Goal: Task Accomplishment & Management: Use online tool/utility

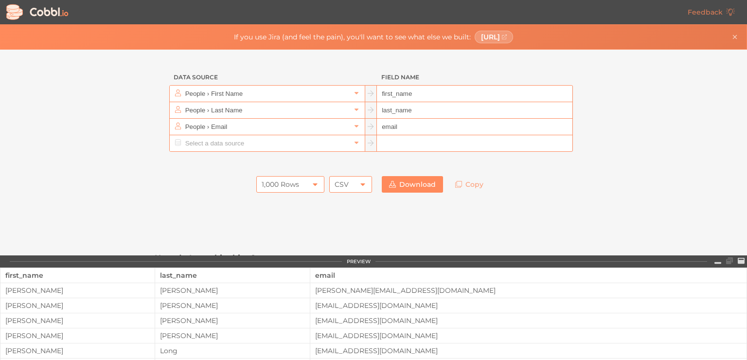
click at [675, 85] on div "Data Source Field Name People › First Name first_name People › Last Name last_n…" at bounding box center [373, 153] width 747 height 206
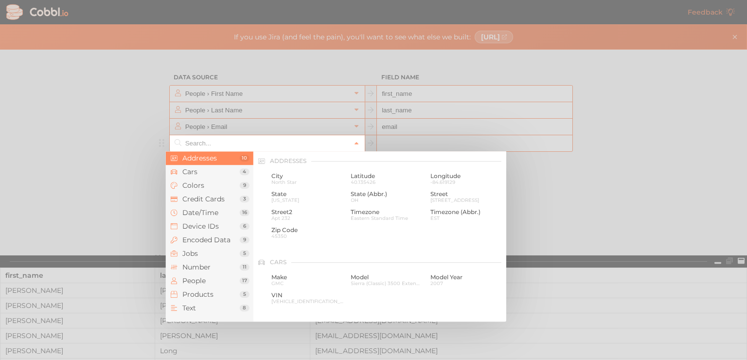
click at [234, 145] on input "text" at bounding box center [267, 143] width 168 height 16
click at [200, 279] on span "People" at bounding box center [210, 281] width 57 height 8
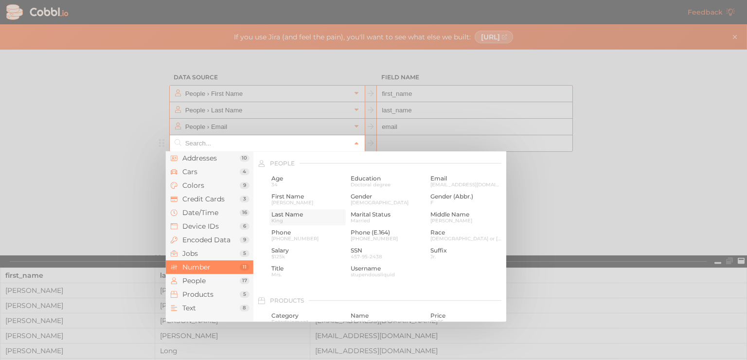
scroll to position [750, 0]
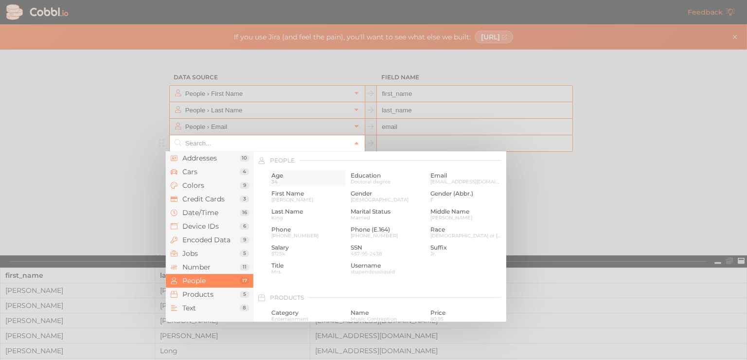
click at [296, 186] on div "Age [DEMOGRAPHIC_DATA]" at bounding box center [308, 178] width 76 height 16
type input "People › Age"
type input "age"
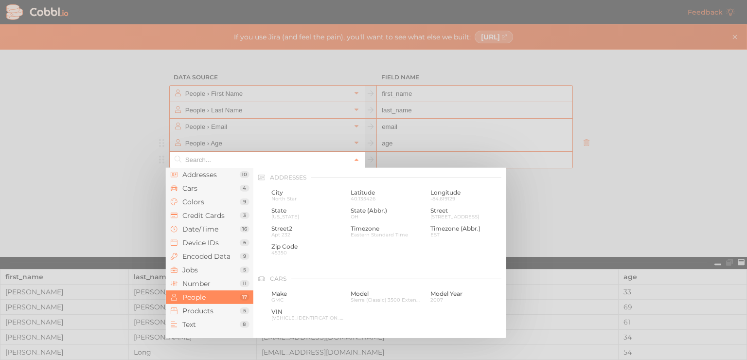
click at [246, 163] on input "text" at bounding box center [267, 160] width 168 height 16
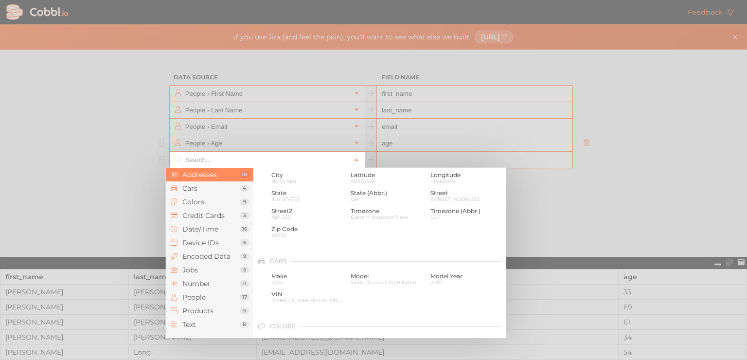
scroll to position [0, 0]
click at [284, 191] on span "City" at bounding box center [308, 192] width 73 height 7
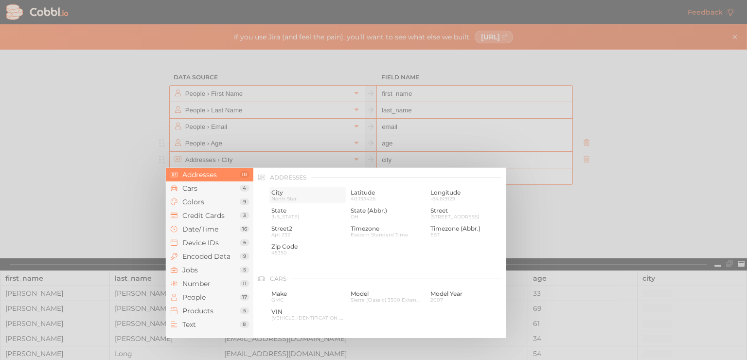
type input "Addresses › City"
type input "city"
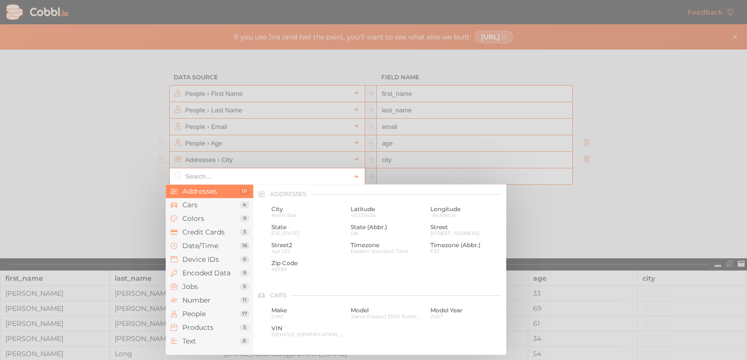
click at [242, 174] on input "text" at bounding box center [267, 176] width 168 height 16
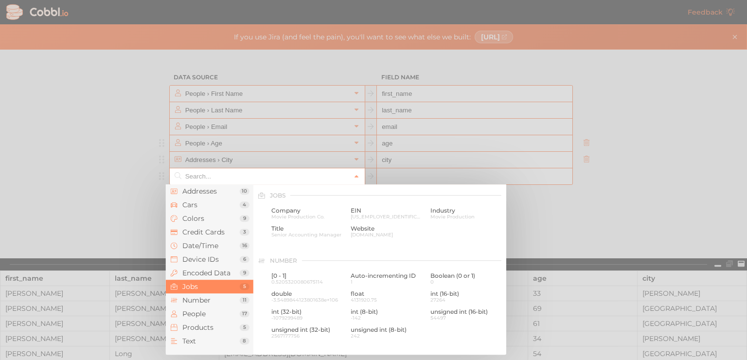
scroll to position [580, 0]
click at [280, 209] on span "Company" at bounding box center [308, 212] width 73 height 7
type input "Jobs › Company"
type input "company"
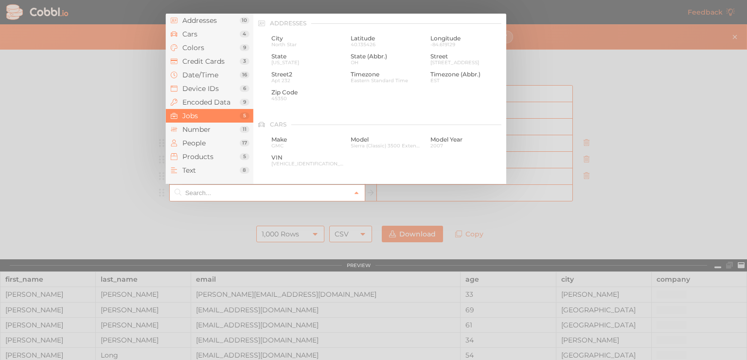
click at [213, 193] on input "text" at bounding box center [267, 193] width 168 height 16
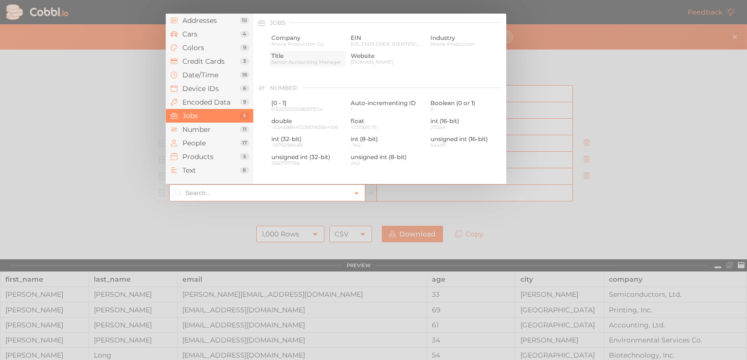
click at [317, 56] on span "Title" at bounding box center [308, 56] width 73 height 7
type input "Jobs › Title"
type input "title"
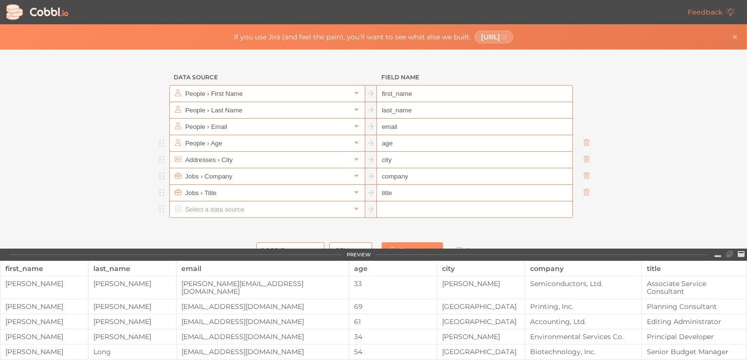
click at [223, 206] on input "text" at bounding box center [267, 209] width 168 height 16
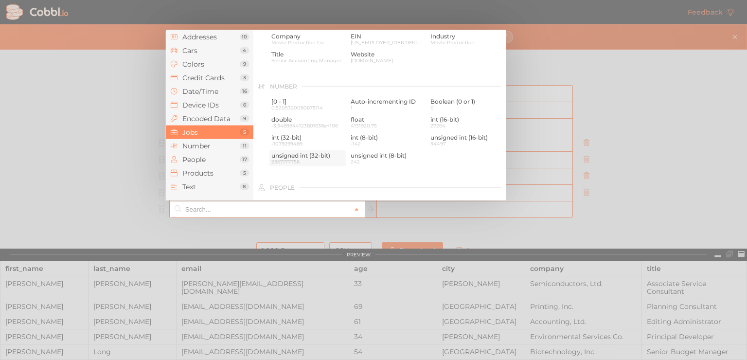
scroll to position [603, 0]
click at [454, 122] on span "27264" at bounding box center [467, 123] width 73 height 5
type input "Number › int (16-bit)"
type input "int16"
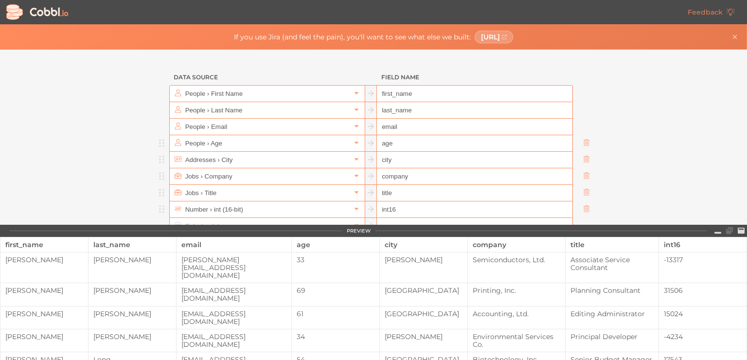
click at [535, 207] on input "int16" at bounding box center [474, 209] width 195 height 17
click at [306, 207] on input "text" at bounding box center [267, 209] width 168 height 16
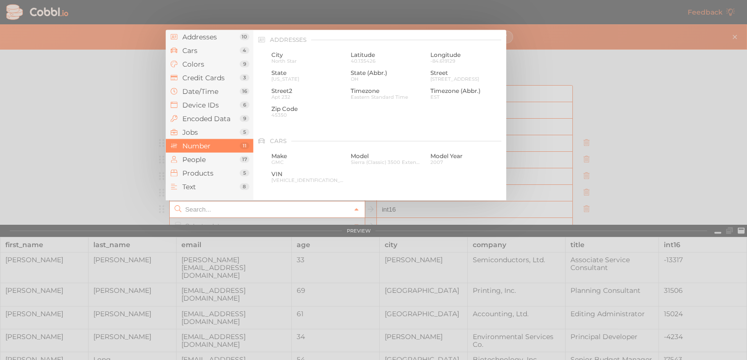
scroll to position [649, 0]
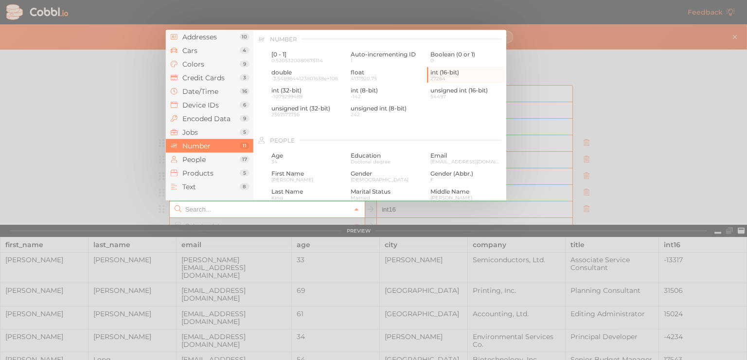
click at [215, 145] on span "Number" at bounding box center [210, 146] width 57 height 8
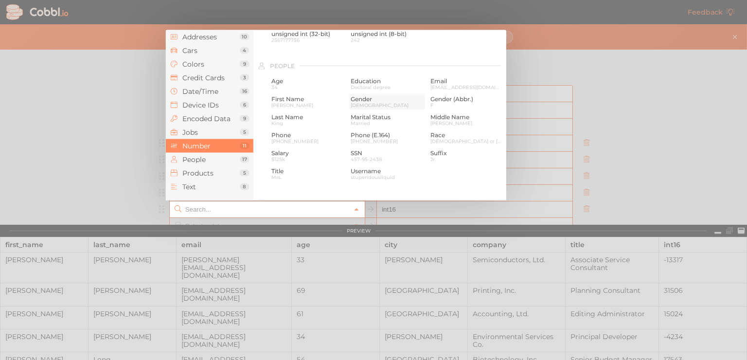
scroll to position [723, 0]
click at [441, 102] on span "Gender (Abbr.)" at bounding box center [467, 99] width 73 height 7
type input "People › Gender (Abbr.)"
type input "gender_abbr"
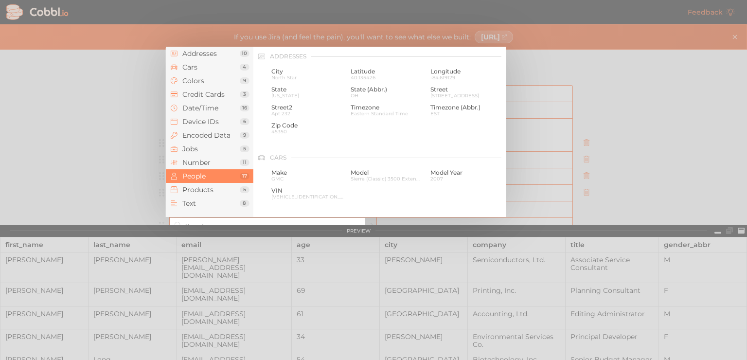
click at [267, 220] on input "text" at bounding box center [267, 226] width 168 height 16
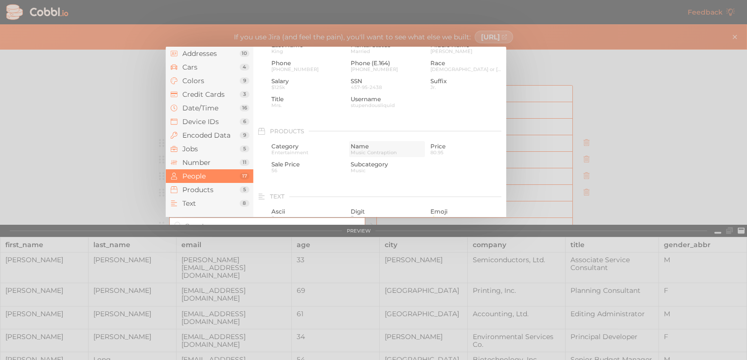
scroll to position [805, 0]
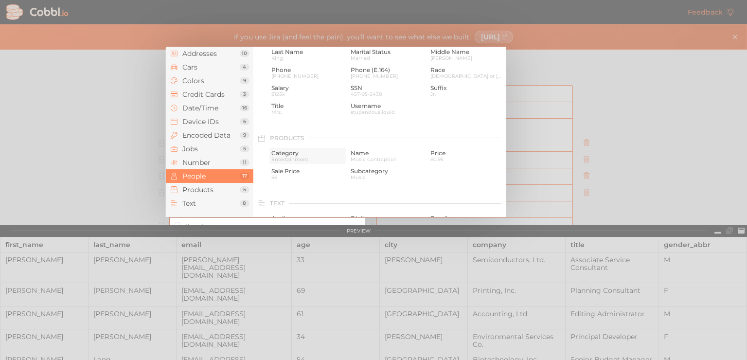
click at [300, 153] on span "Category" at bounding box center [308, 153] width 73 height 7
type input "Products › Category"
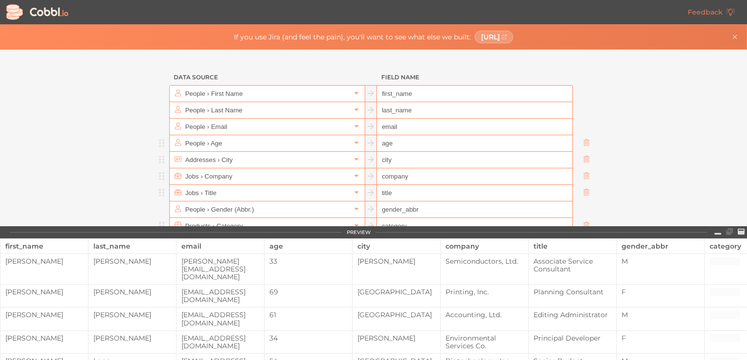
scroll to position [45, 0]
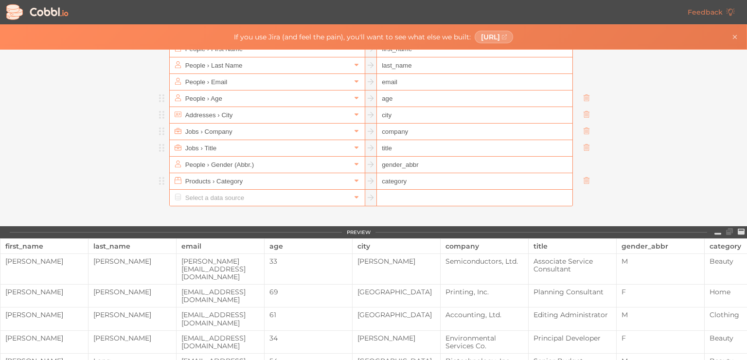
click at [440, 174] on input "category" at bounding box center [474, 181] width 195 height 17
type input "c"
type input "department"
click at [633, 145] on div "Data Source Field Name People › First Name first_name People › Last Name last_n…" at bounding box center [373, 138] width 747 height 177
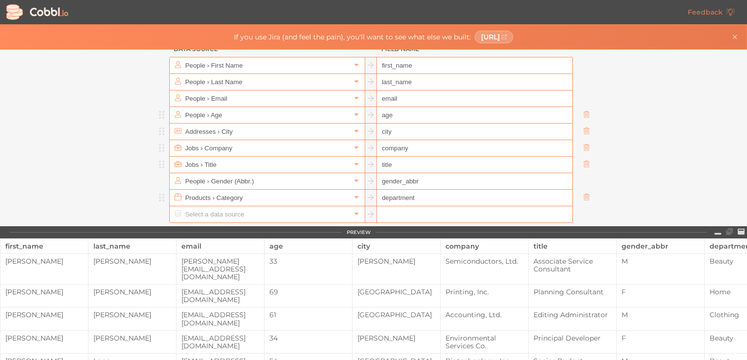
scroll to position [29, 0]
click at [272, 212] on input "text" at bounding box center [267, 213] width 168 height 16
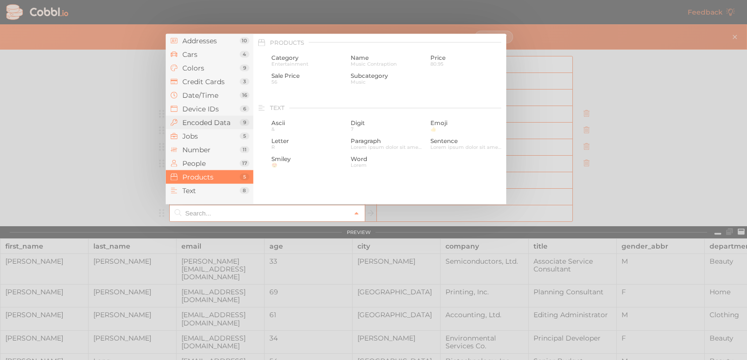
click at [212, 119] on span "Encoded Data" at bounding box center [210, 123] width 57 height 8
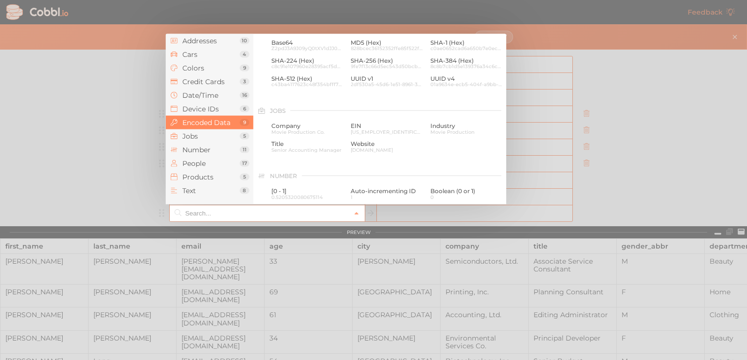
scroll to position [500, 0]
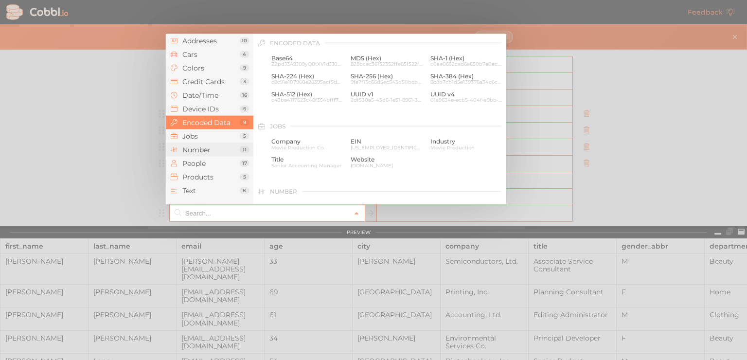
click at [199, 152] on span "Number" at bounding box center [210, 150] width 57 height 8
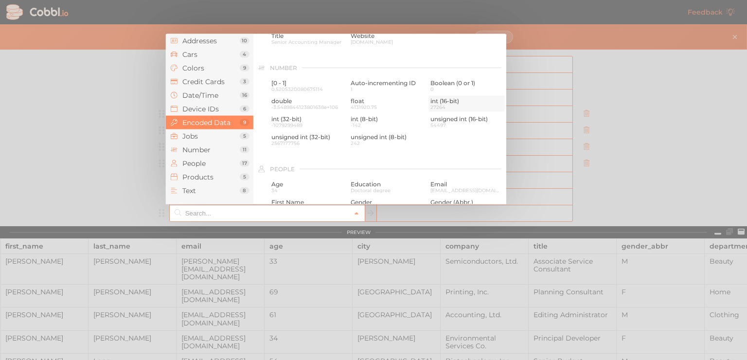
scroll to position [649, 0]
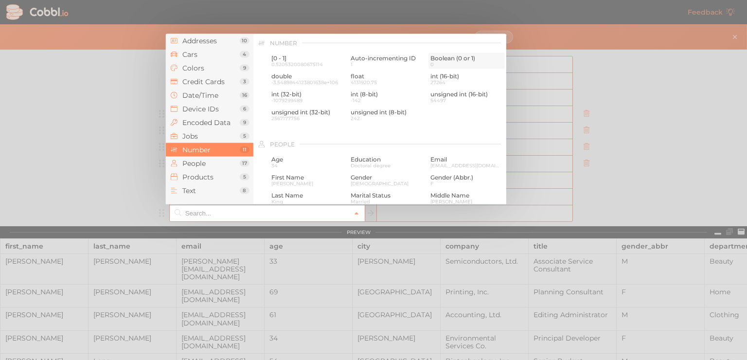
click at [441, 58] on span "Boolean (0 or 1)" at bounding box center [467, 57] width 73 height 7
type input "Number › Boolean (0 or 1)"
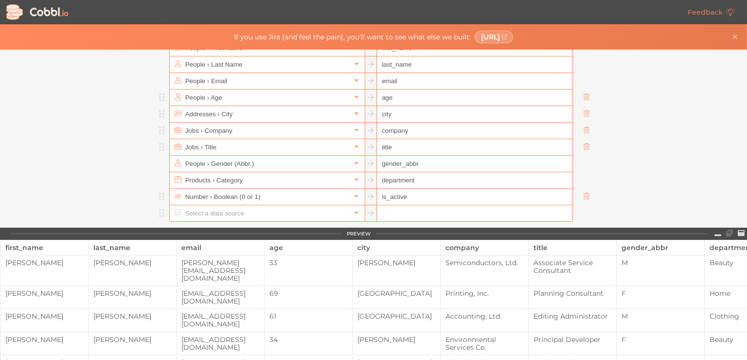
type input "is_active"
click at [334, 213] on input "text" at bounding box center [267, 213] width 168 height 16
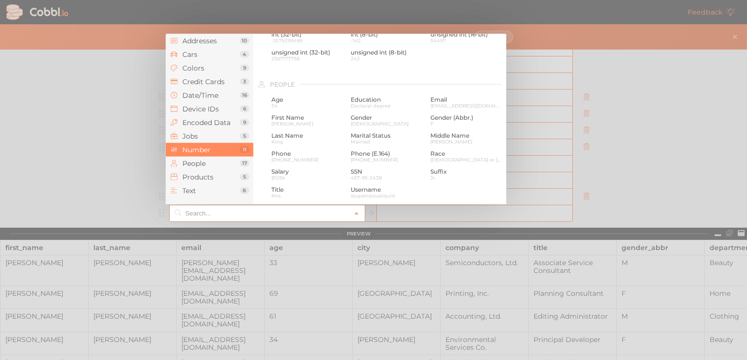
scroll to position [710, 0]
click at [233, 138] on span "Jobs" at bounding box center [210, 136] width 57 height 8
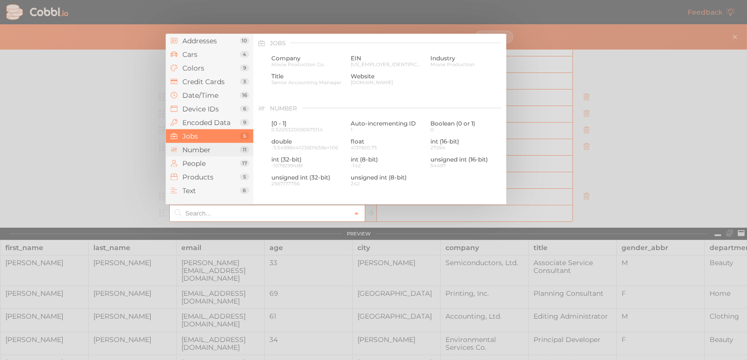
click at [210, 152] on span "Number" at bounding box center [210, 150] width 57 height 8
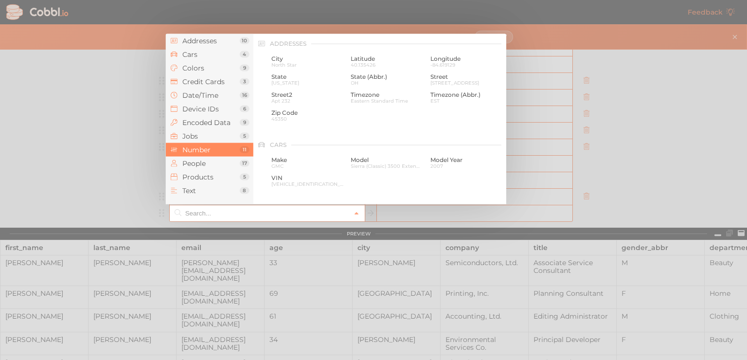
scroll to position [649, 0]
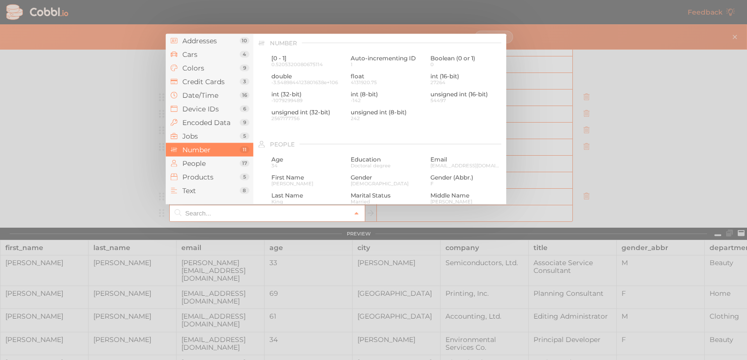
click at [581, 91] on div at bounding box center [373, 180] width 747 height 360
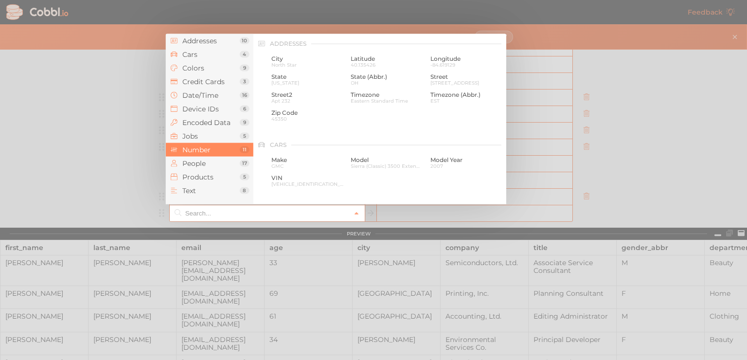
click at [287, 216] on input "text" at bounding box center [267, 213] width 168 height 16
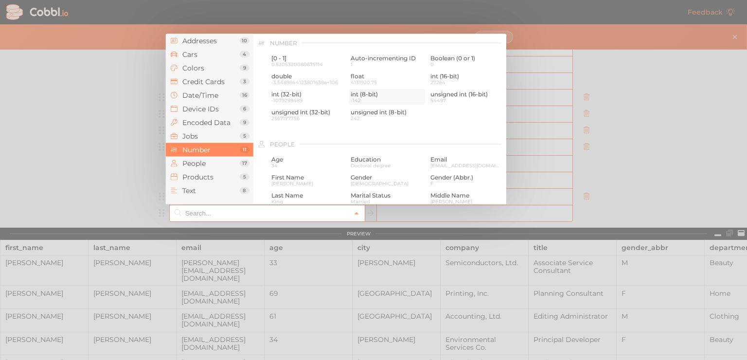
click at [379, 96] on span "int (8-bit)" at bounding box center [387, 94] width 73 height 7
type input "Number › int (8-bit)"
type input "int8"
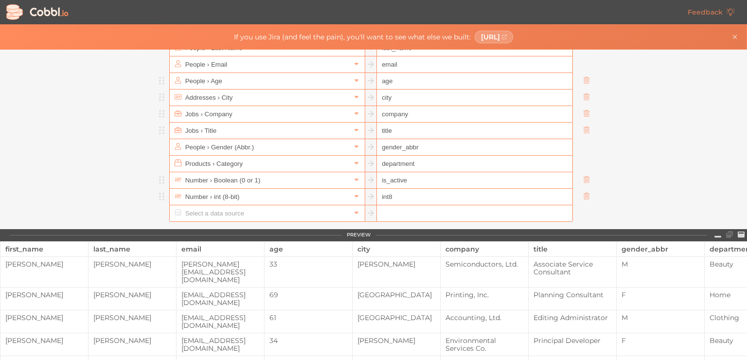
click at [397, 189] on input "int8" at bounding box center [474, 197] width 195 height 17
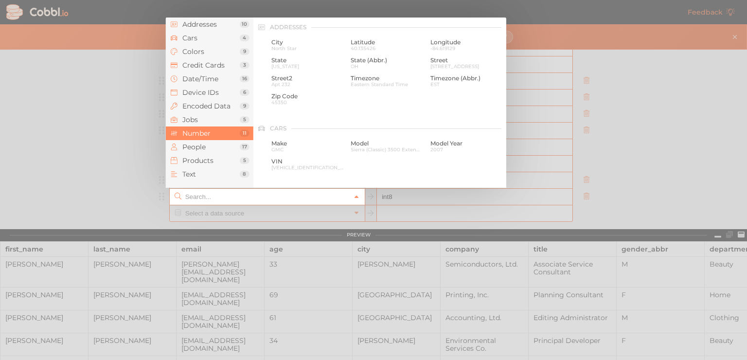
click at [357, 193] on link at bounding box center [357, 197] width 12 height 10
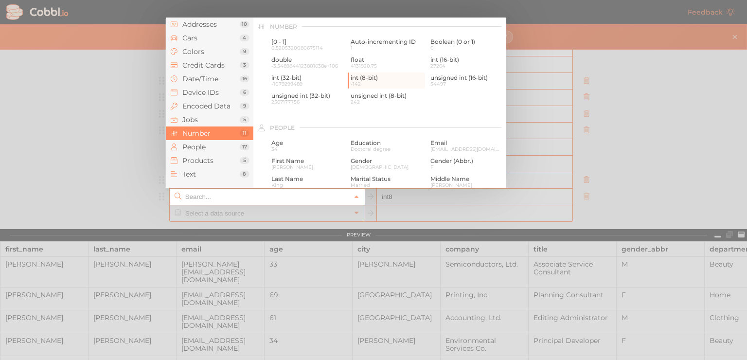
click at [575, 172] on div at bounding box center [373, 180] width 747 height 360
type input "Number › int (8-bit)"
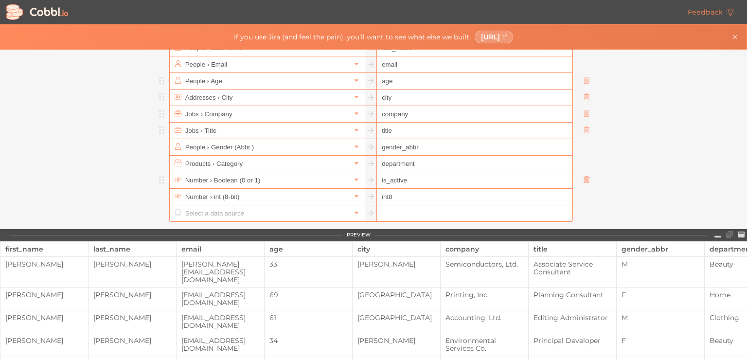
click at [584, 198] on icon at bounding box center [586, 196] width 7 height 7
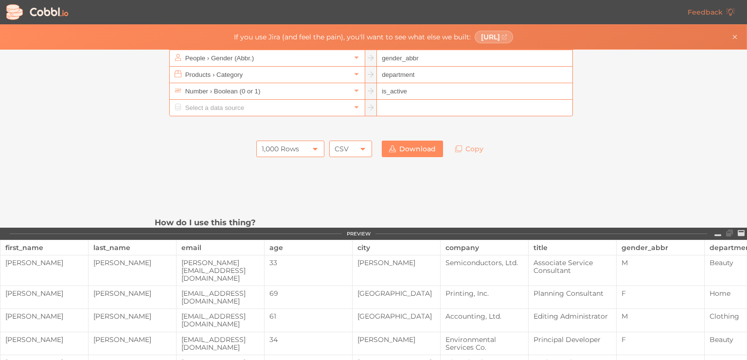
scroll to position [151, 0]
click at [308, 155] on div "1,000 Rows" at bounding box center [290, 149] width 68 height 17
click at [359, 146] on icon at bounding box center [363, 149] width 8 height 8
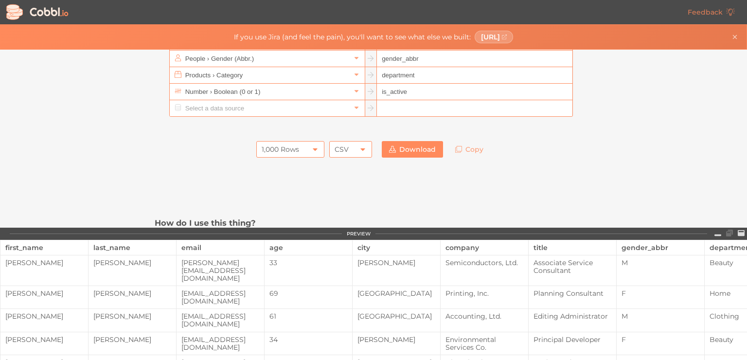
click at [410, 144] on link "Download" at bounding box center [412, 149] width 61 height 17
